Goal: Information Seeking & Learning: Learn about a topic

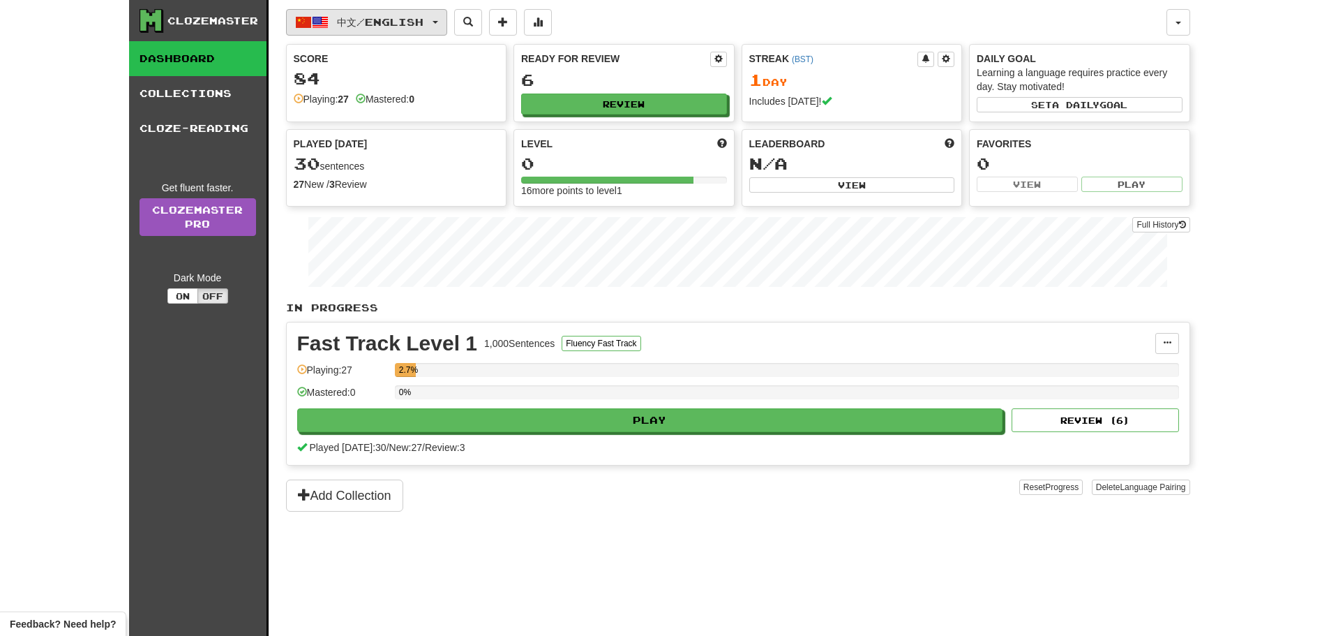
click at [406, 10] on button "中文 / English" at bounding box center [366, 22] width 161 height 27
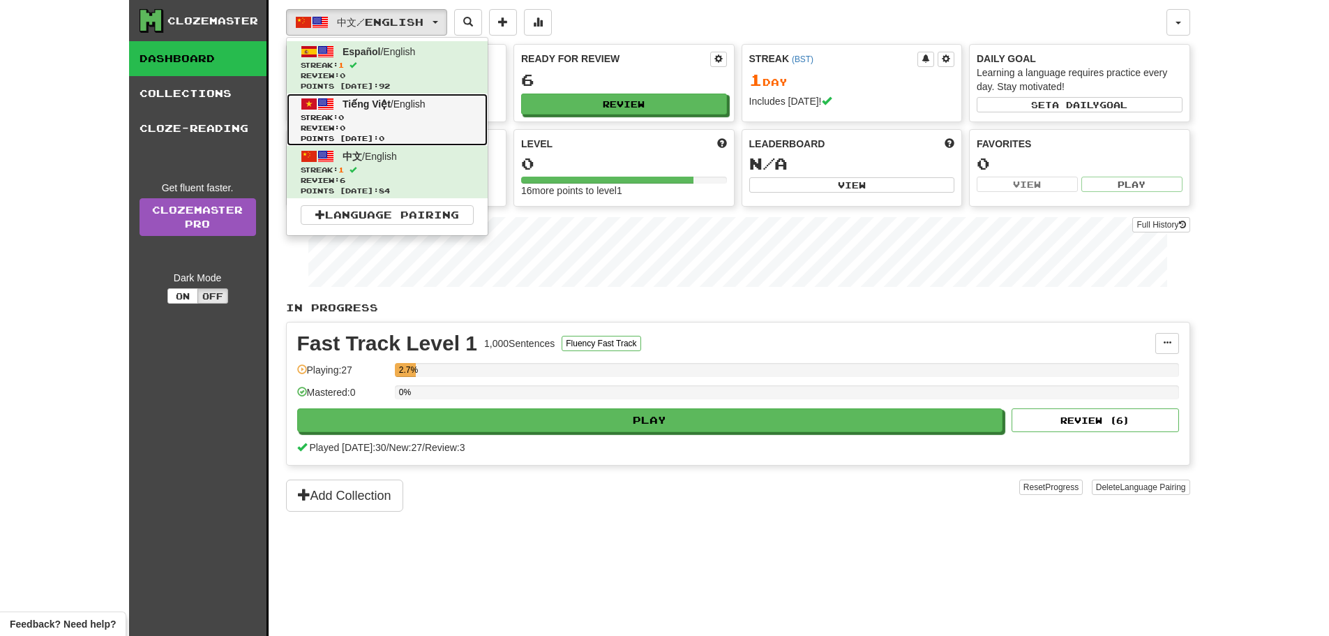
click at [375, 108] on span "Tiếng Việt" at bounding box center [367, 103] width 48 height 11
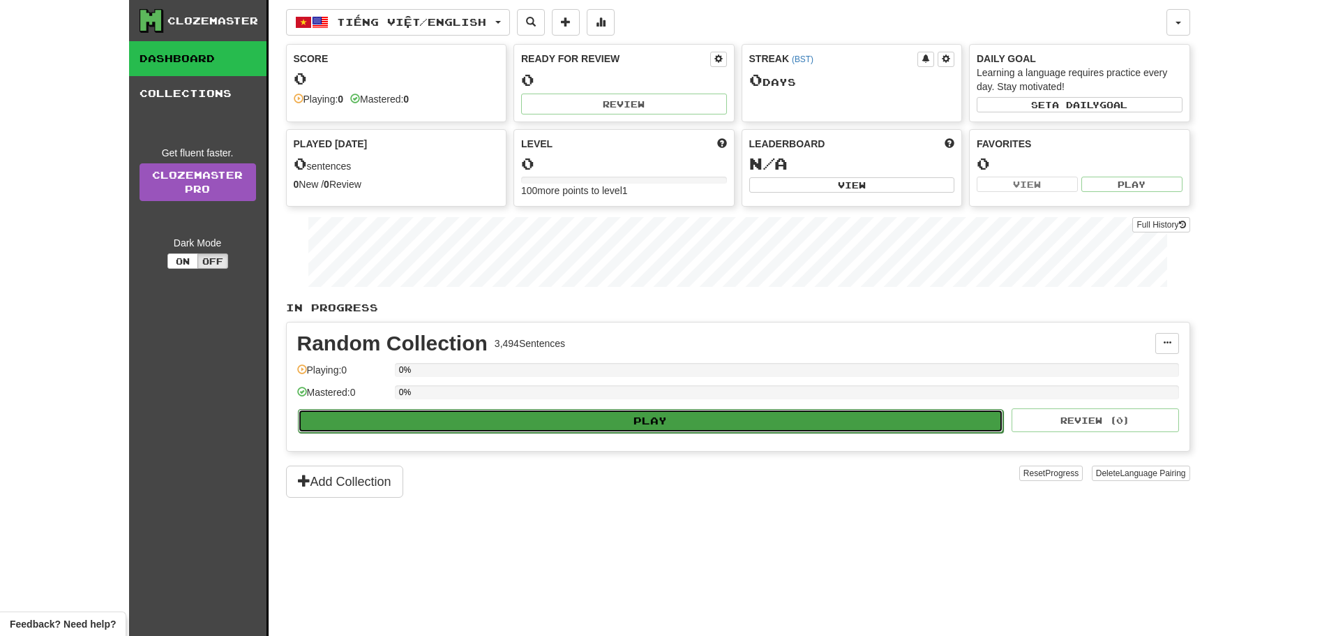
click at [618, 422] on button "Play" at bounding box center [651, 421] width 706 height 24
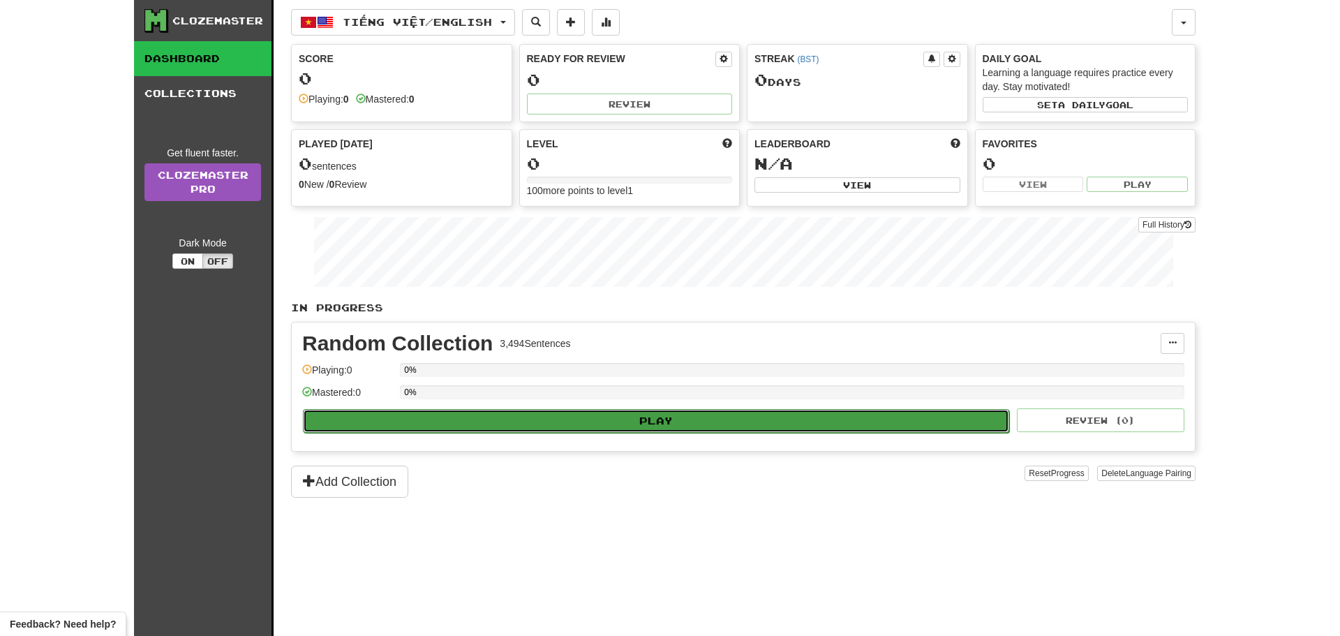
select select "**"
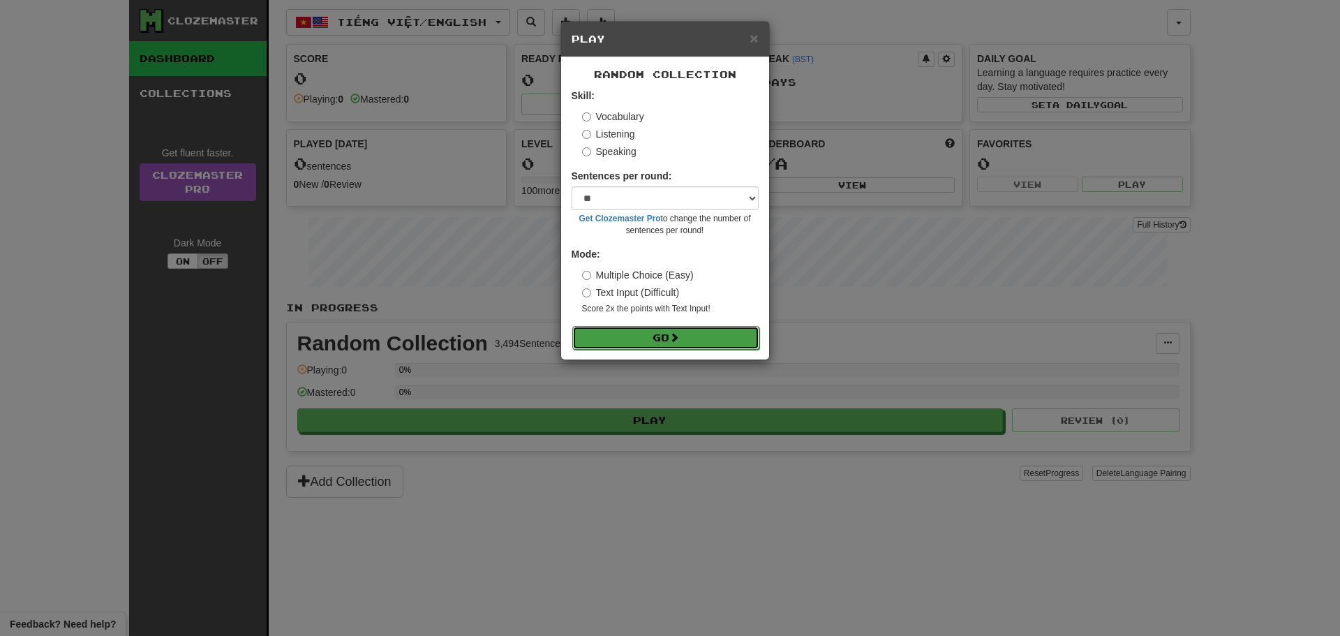
click at [631, 327] on button "Go" at bounding box center [665, 338] width 187 height 24
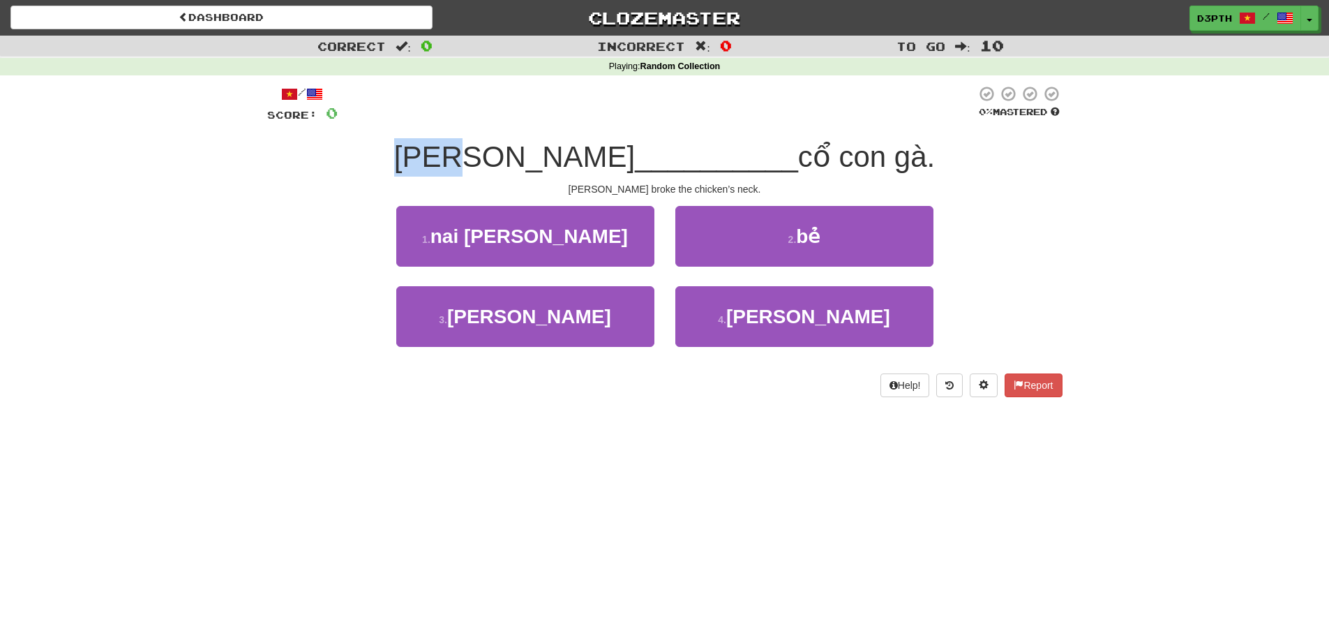
drag, startPoint x: 479, startPoint y: 155, endPoint x: 543, endPoint y: 154, distance: 64.2
click at [543, 154] on div "Tom __________ cổ con gà." at bounding box center [665, 157] width 796 height 38
click at [537, 167] on span "Tom" at bounding box center [514, 156] width 241 height 33
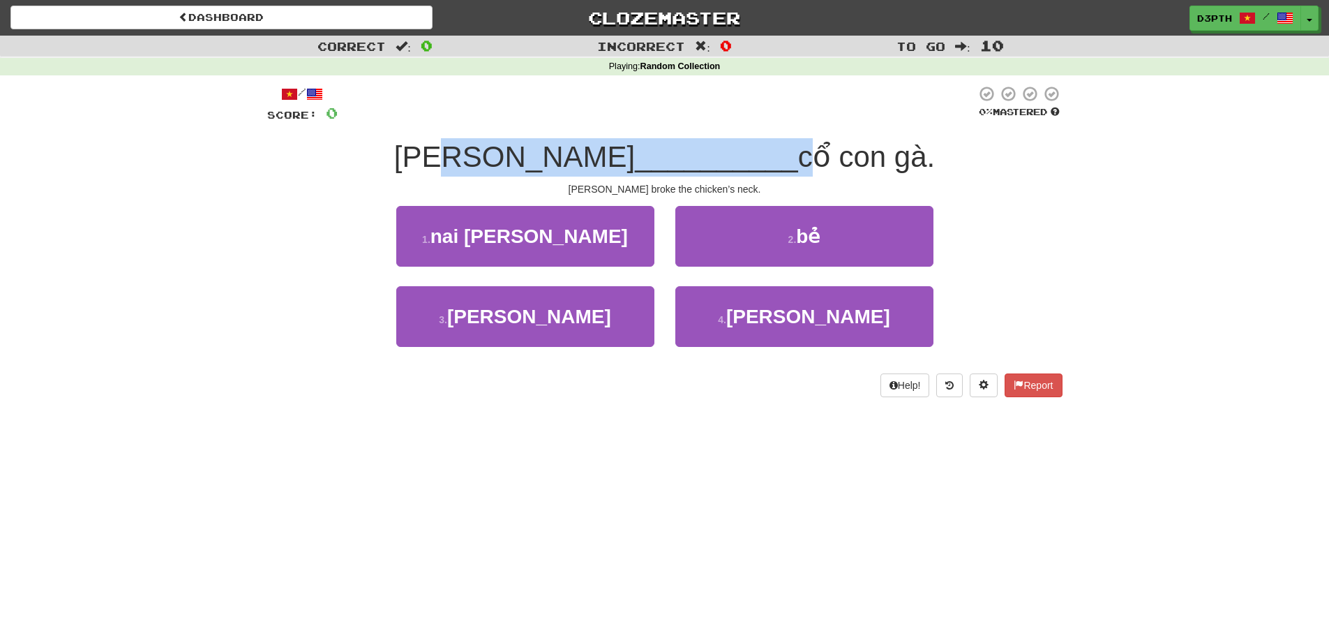
drag, startPoint x: 537, startPoint y: 163, endPoint x: 719, endPoint y: 163, distance: 182.1
click at [719, 163] on div "Tom __________ cổ con gà." at bounding box center [665, 157] width 796 height 38
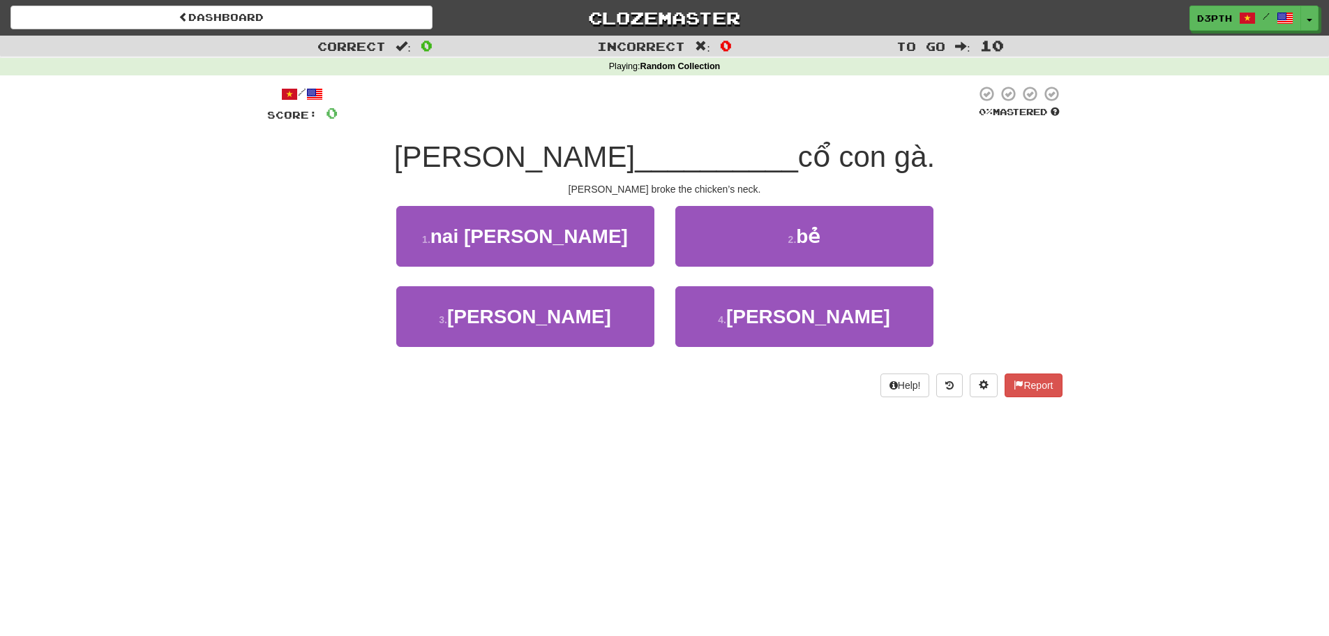
drag, startPoint x: 935, startPoint y: 169, endPoint x: 881, endPoint y: 172, distance: 53.8
click at [932, 167] on div "Tom __________ cổ con gà." at bounding box center [665, 157] width 796 height 38
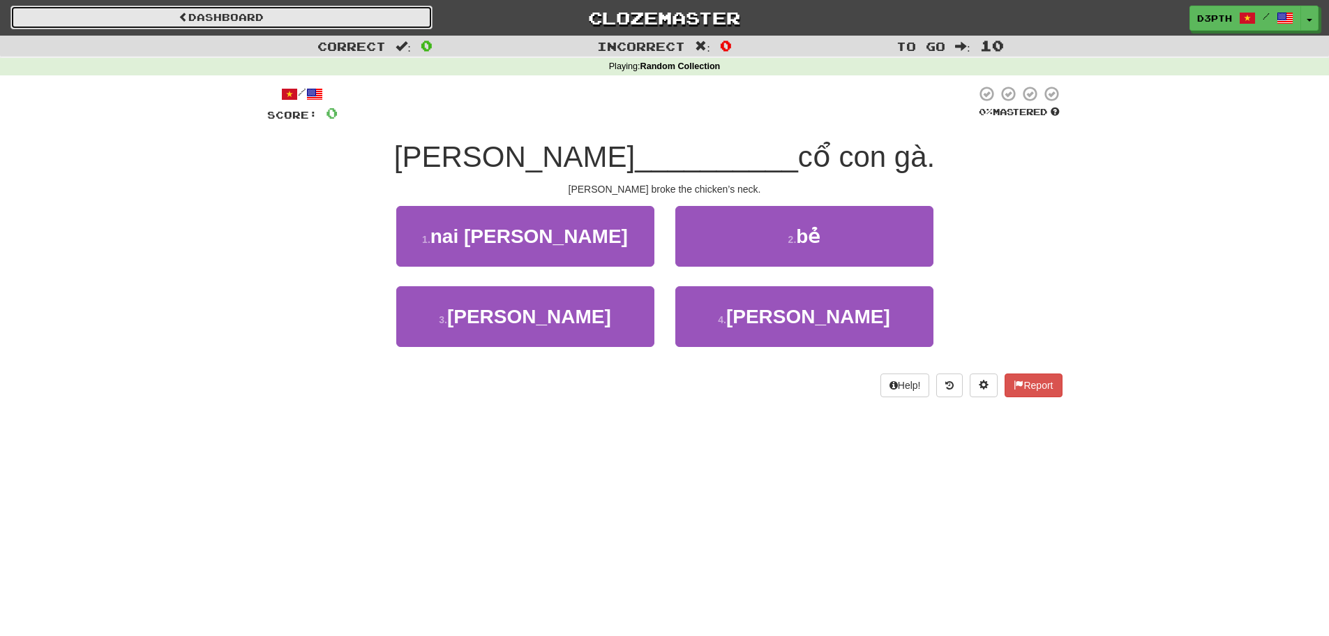
click at [255, 16] on link "Dashboard" at bounding box center [221, 18] width 422 height 24
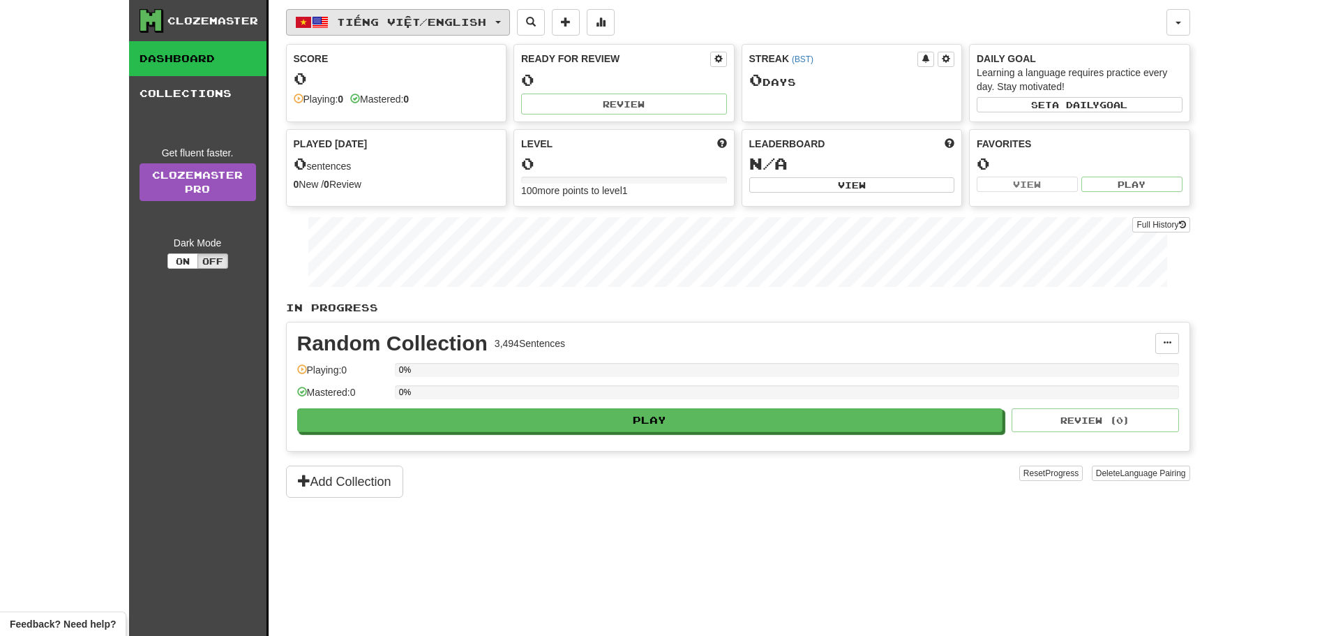
click at [412, 24] on span "Tiếng Việt / English" at bounding box center [411, 22] width 149 height 12
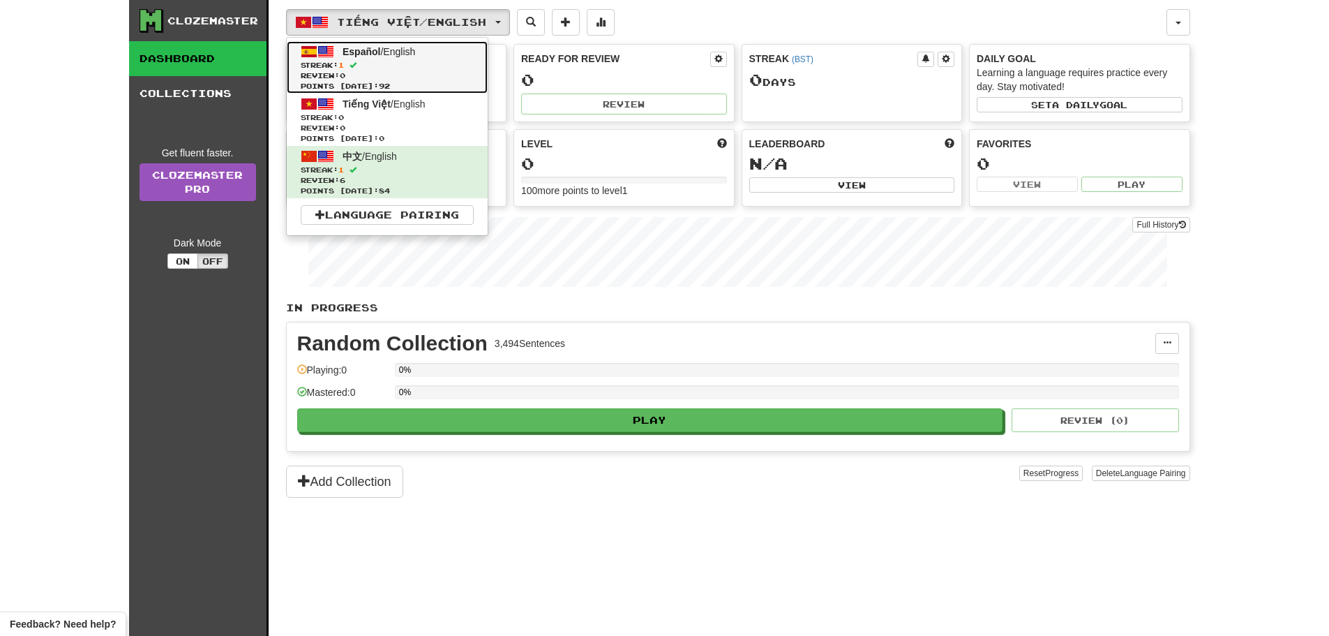
click at [383, 80] on span "Review: 0" at bounding box center [387, 75] width 173 height 10
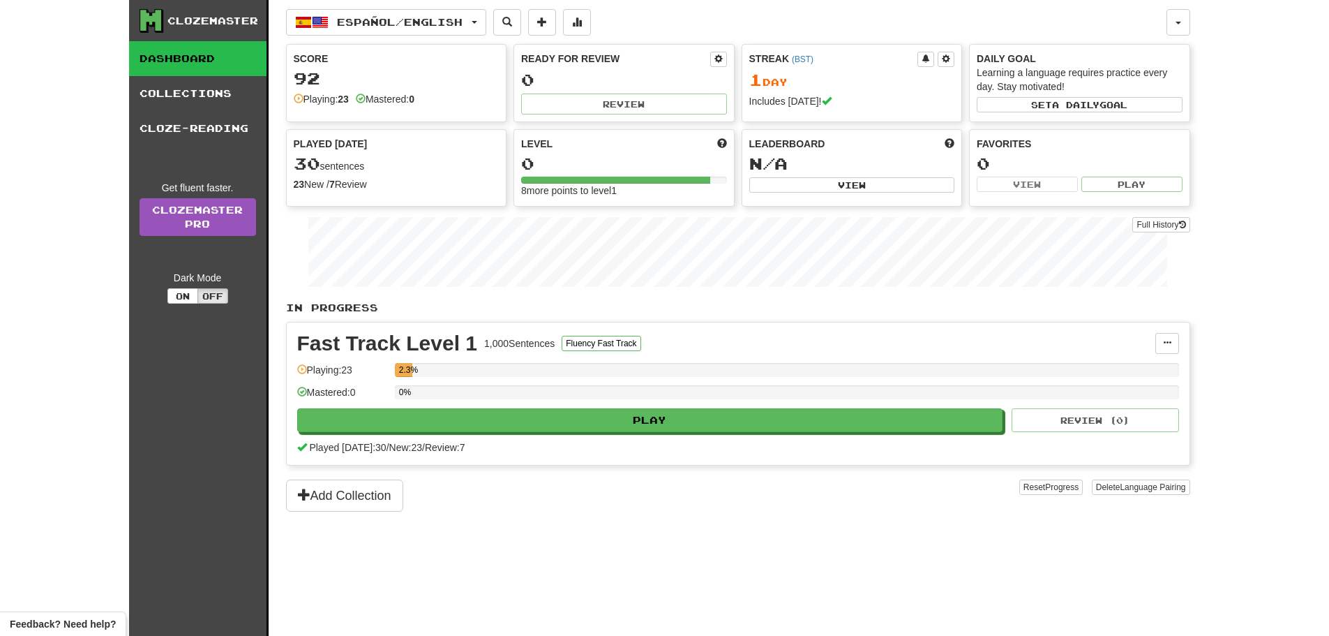
click at [1294, 354] on div "Clozemaster Dashboard Collections Cloze-Reading Get fluent faster. Clozemaster …" at bounding box center [664, 318] width 1329 height 636
